Goal: Information Seeking & Learning: Learn about a topic

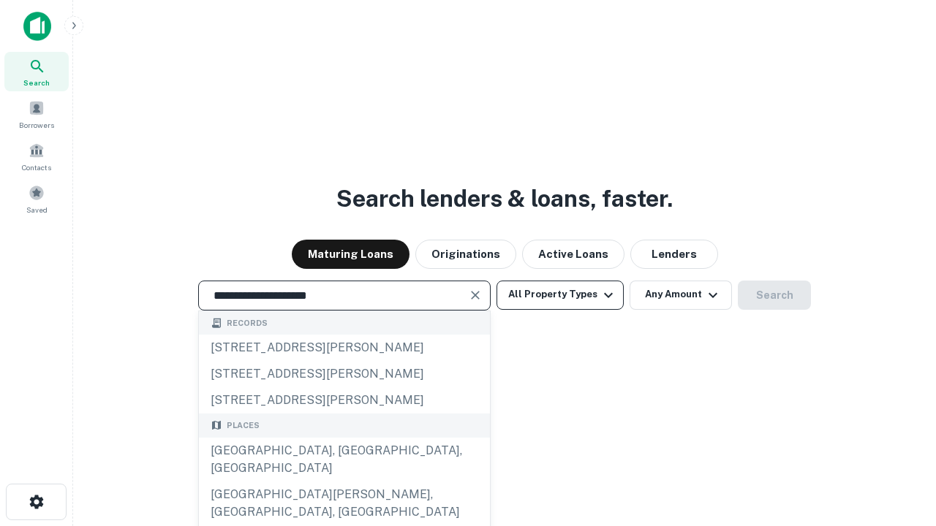
click at [344, 482] on div "[GEOGRAPHIC_DATA], [GEOGRAPHIC_DATA], [GEOGRAPHIC_DATA]" at bounding box center [344, 460] width 291 height 44
click at [560, 295] on button "All Property Types" at bounding box center [559, 295] width 127 height 29
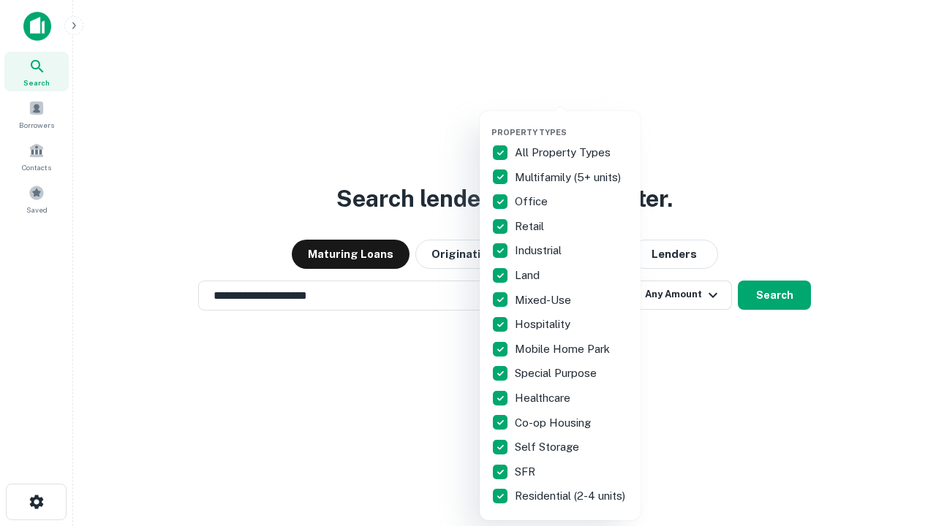
type input "**********"
click at [572, 123] on button "button" at bounding box center [571, 123] width 161 height 1
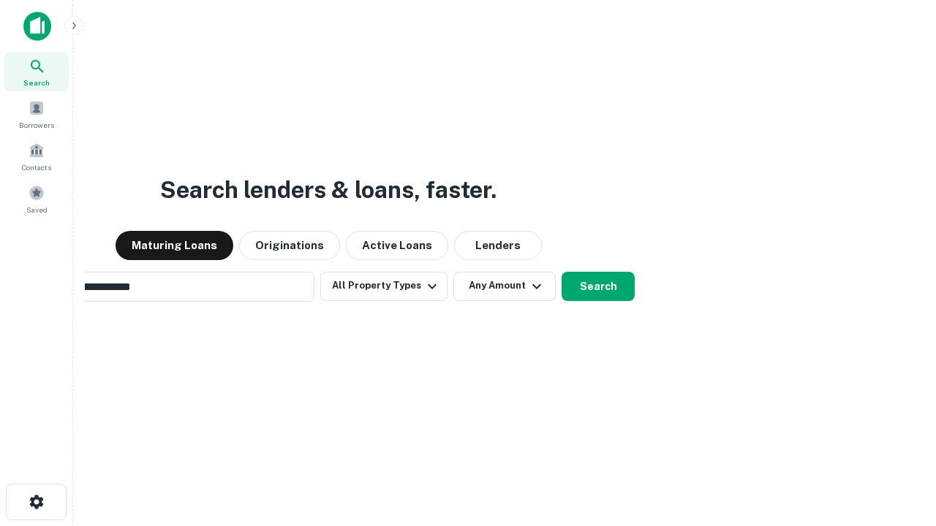
scroll to position [23, 0]
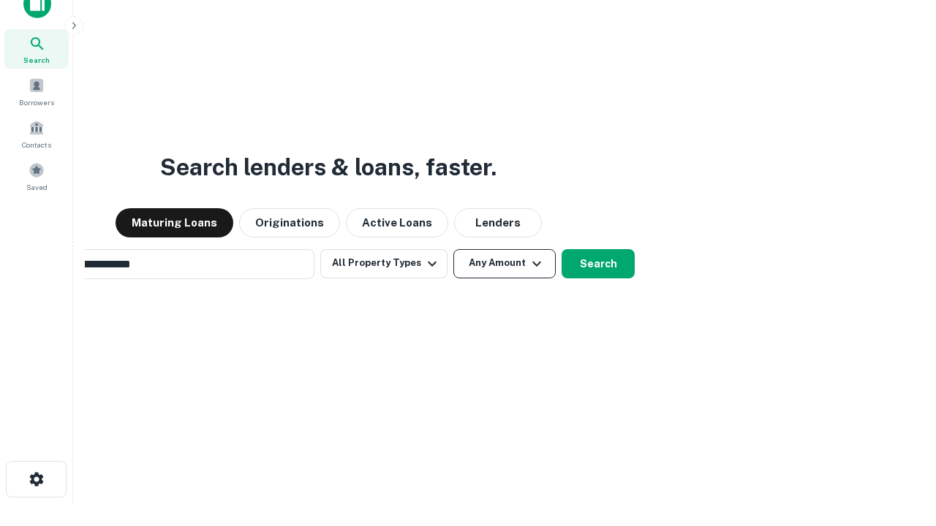
click at [453, 249] on button "Any Amount" at bounding box center [504, 263] width 102 height 29
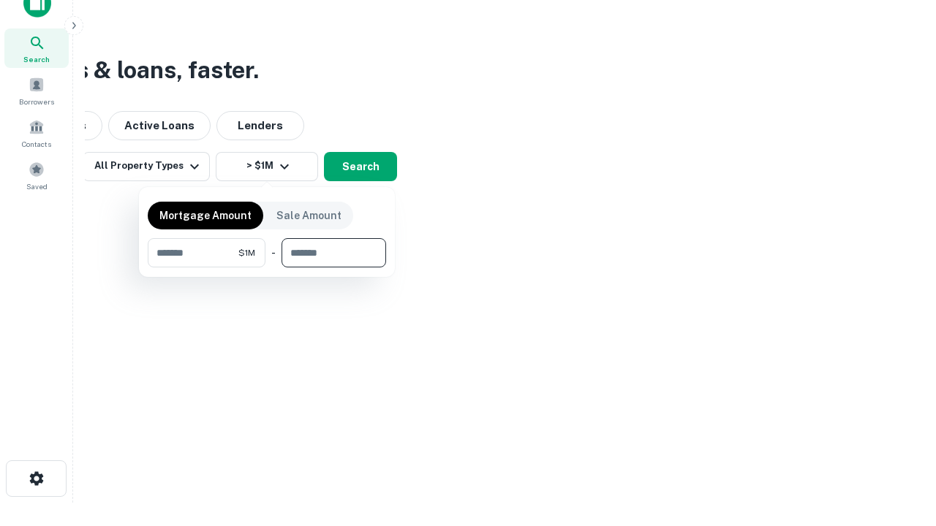
type input "*******"
click at [267, 268] on button "button" at bounding box center [267, 268] width 238 height 1
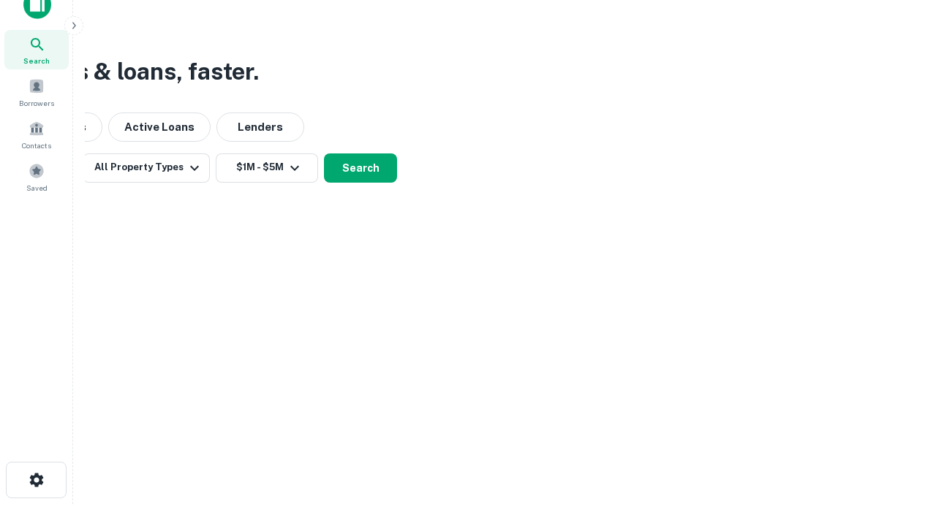
scroll to position [9, 270]
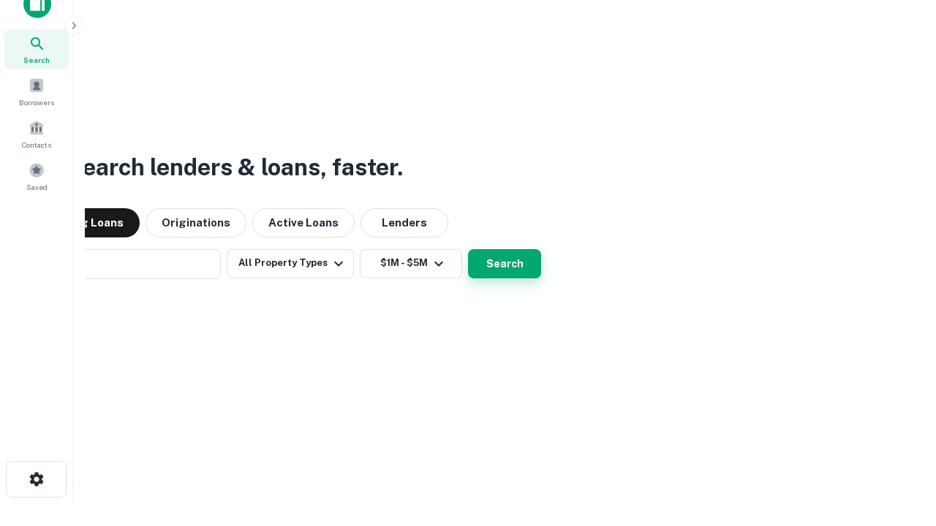
click at [468, 249] on button "Search" at bounding box center [504, 263] width 73 height 29
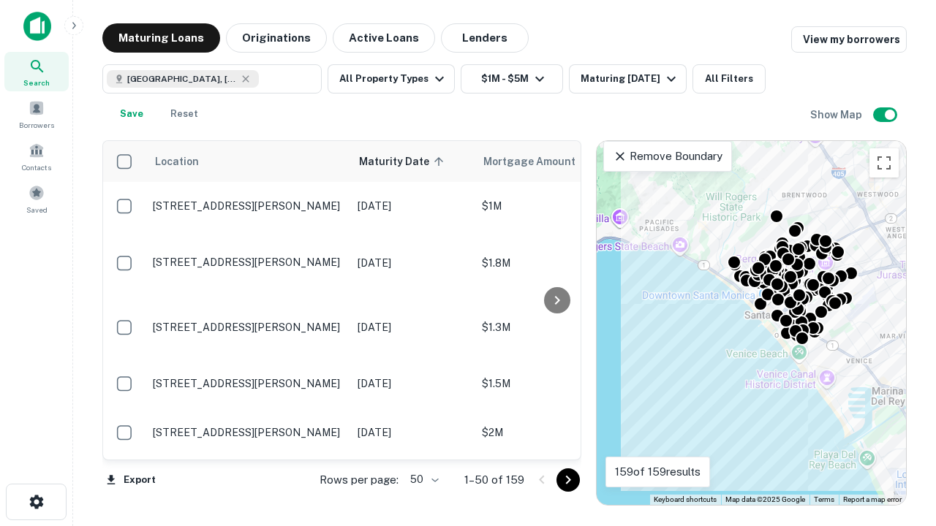
click at [422, 480] on body "Search Borrowers Contacts Saved Maturing Loans Originations Active Loans Lender…" at bounding box center [468, 263] width 936 height 526
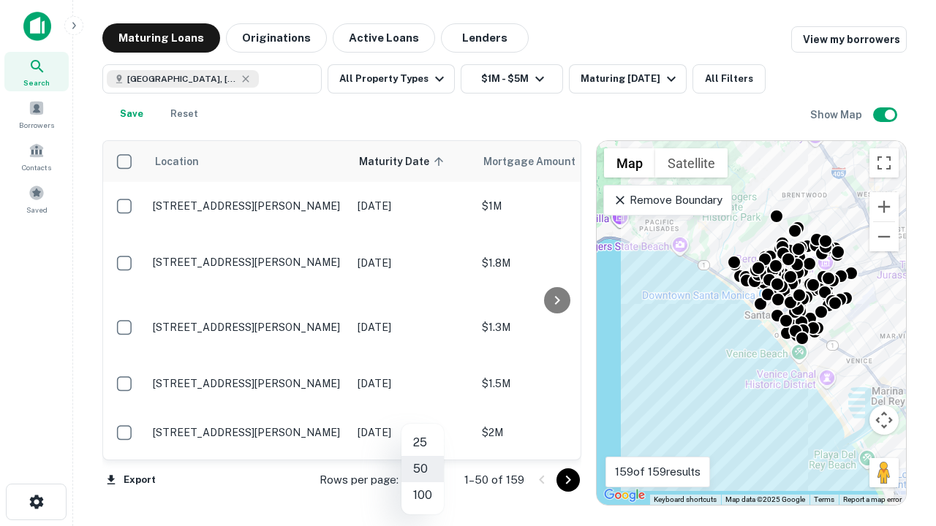
click at [423, 443] on li "25" at bounding box center [422, 443] width 42 height 26
